Goal: Transaction & Acquisition: Purchase product/service

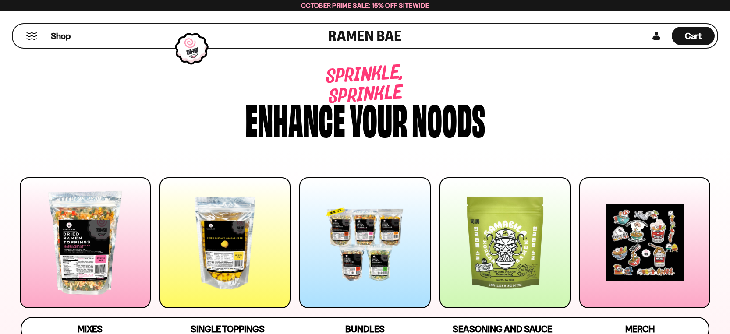
scroll to position [542, 0]
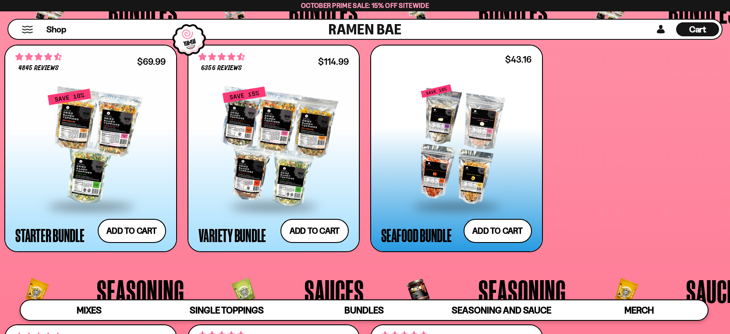
scroll to position [2011, 0]
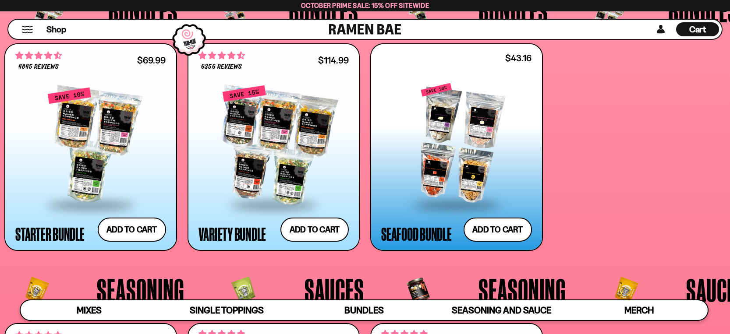
click at [459, 156] on div at bounding box center [456, 143] width 151 height 121
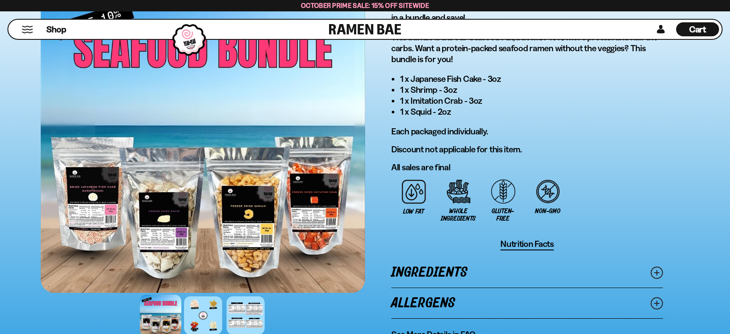
scroll to position [527, 0]
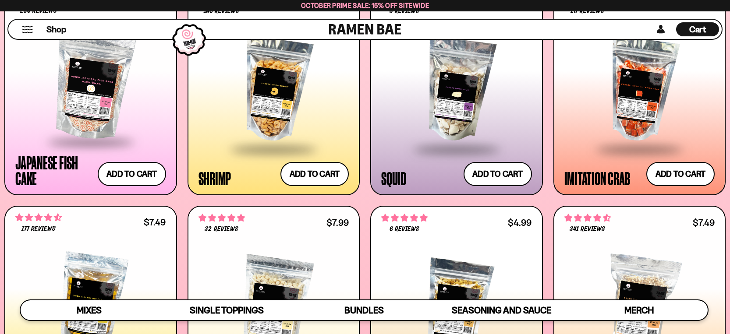
scroll to position [875, 0]
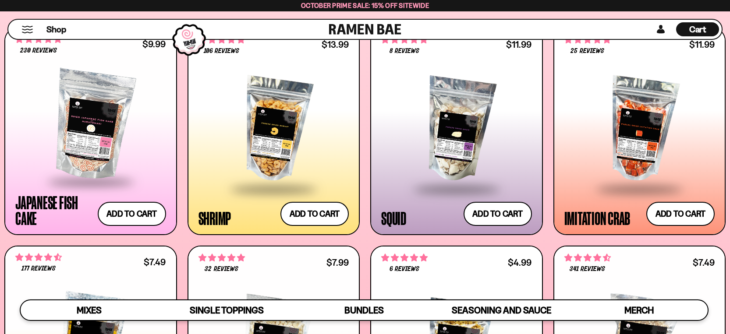
drag, startPoint x: 693, startPoint y: 28, endPoint x: 702, endPoint y: 34, distance: 11.4
click at [693, 28] on span "Cart" at bounding box center [697, 29] width 17 height 11
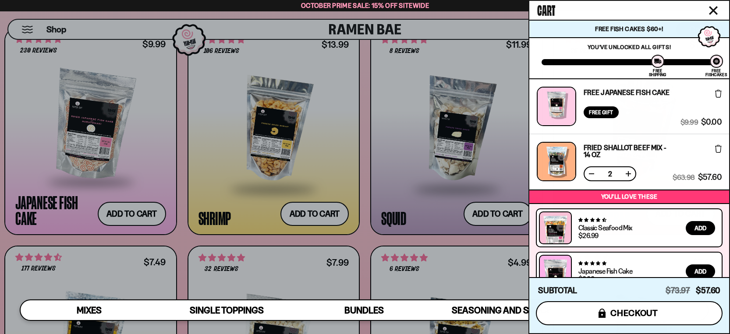
click at [641, 316] on span "checkout" at bounding box center [634, 313] width 48 height 10
